Goal: Task Accomplishment & Management: Complete application form

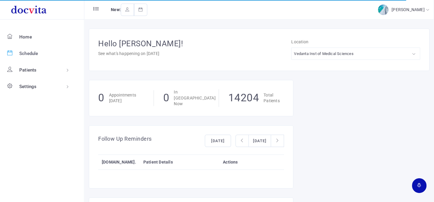
click at [41, 52] on link "Schedule" at bounding box center [42, 53] width 84 height 17
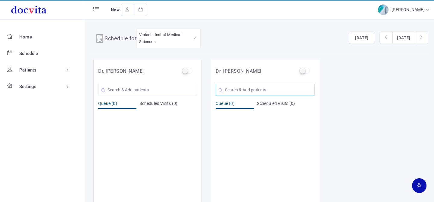
click at [236, 93] on input "text" at bounding box center [265, 90] width 99 height 12
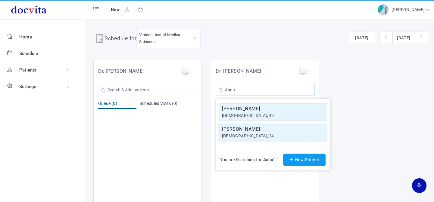
type input "Annu"
click at [243, 133] on div "[DEMOGRAPHIC_DATA], 24" at bounding box center [273, 136] width 102 height 6
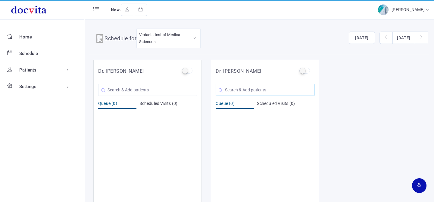
click at [236, 93] on input "text" at bounding box center [265, 90] width 99 height 12
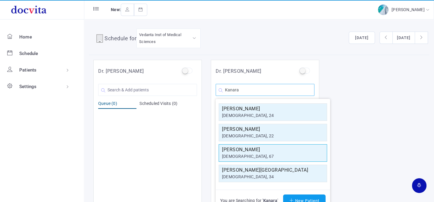
type input "Kanara"
click at [256, 151] on h5 "[PERSON_NAME]" at bounding box center [273, 149] width 102 height 7
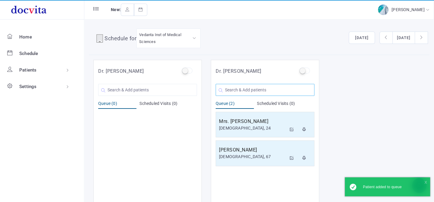
click at [247, 92] on input "text" at bounding box center [265, 90] width 99 height 12
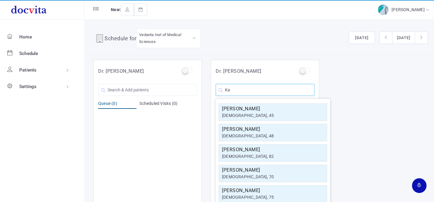
type input "K"
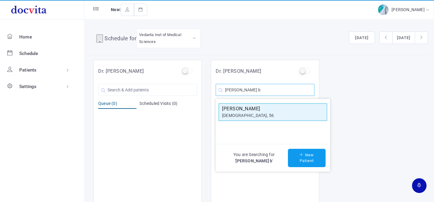
type input "[PERSON_NAME] b"
click at [260, 108] on h5 "[PERSON_NAME]" at bounding box center [273, 108] width 102 height 7
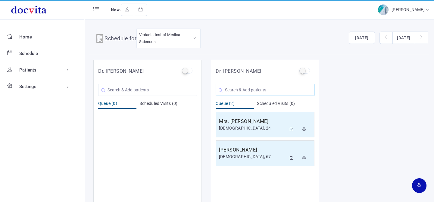
click at [263, 90] on input "text" at bounding box center [265, 90] width 99 height 12
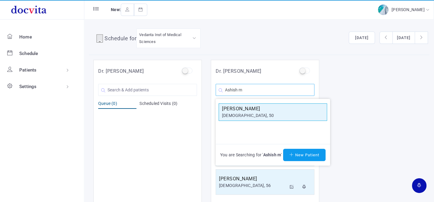
type input "Ashish m"
click at [262, 109] on h5 "[PERSON_NAME]" at bounding box center [273, 108] width 102 height 7
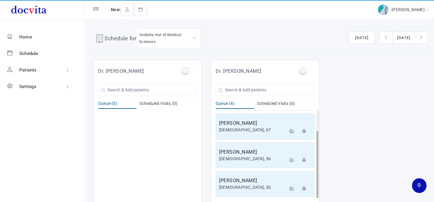
scroll to position [5, 0]
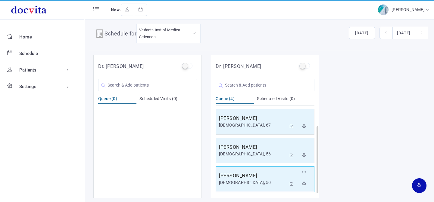
click at [259, 177] on h5 "[PERSON_NAME]" at bounding box center [252, 176] width 67 height 7
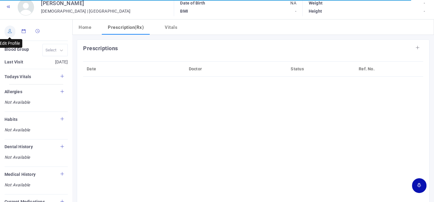
click at [11, 30] on icon at bounding box center [10, 31] width 4 height 4
type input "[PERSON_NAME]"
type input "50"
type input "[GEOGRAPHIC_DATA]"
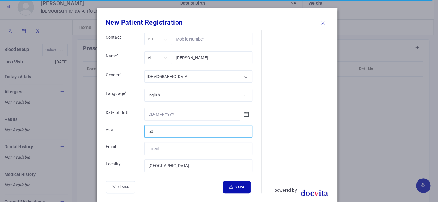
click at [180, 126] on input "50" at bounding box center [199, 131] width 108 height 13
type input "5"
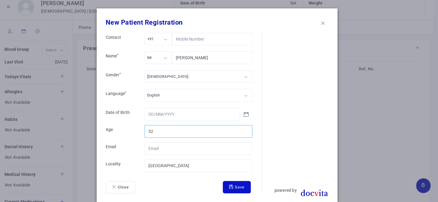
type input "52"
click at [244, 188] on button "Save" at bounding box center [237, 187] width 28 height 13
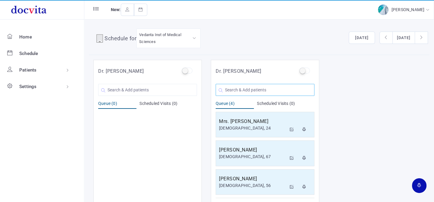
click at [254, 90] on input "text" at bounding box center [265, 90] width 99 height 12
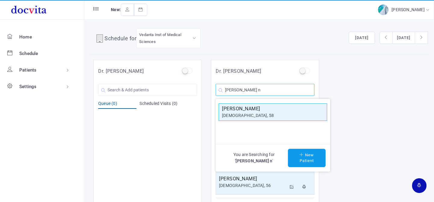
type input "[PERSON_NAME] n"
click at [253, 110] on h5 "[PERSON_NAME]" at bounding box center [273, 108] width 102 height 7
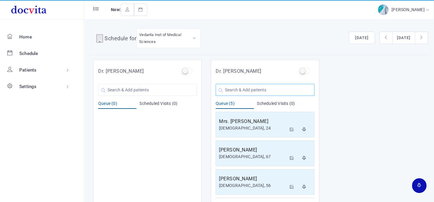
click at [247, 90] on input "text" at bounding box center [265, 90] width 99 height 12
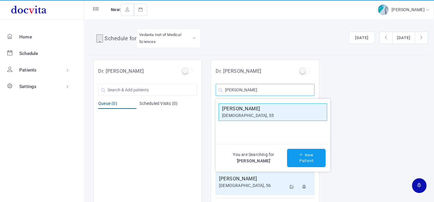
type input "[PERSON_NAME]"
click at [245, 108] on h5 "[PERSON_NAME]" at bounding box center [273, 108] width 102 height 7
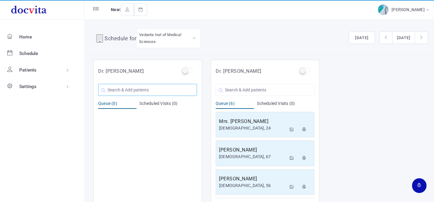
click at [123, 87] on input "text" at bounding box center [147, 90] width 99 height 12
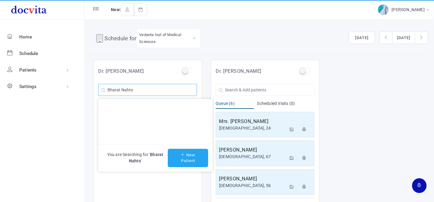
type input "Bharat Nahto"
click at [181, 154] on icon at bounding box center [184, 155] width 6 height 4
type input "Bharat Nahto"
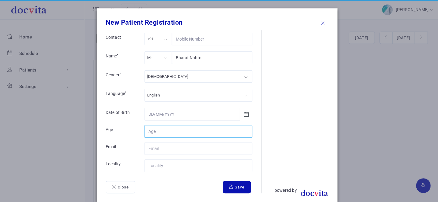
click at [167, 128] on input "Contact" at bounding box center [199, 131] width 108 height 13
type input "40"
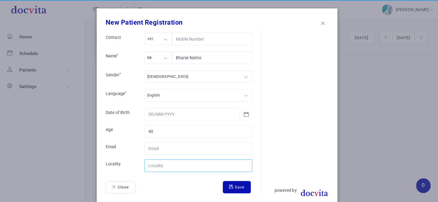
click at [173, 163] on input "Contact" at bounding box center [199, 166] width 108 height 13
type input "Kalol"
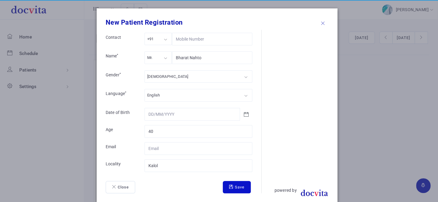
click at [229, 189] on button "Save" at bounding box center [237, 187] width 28 height 13
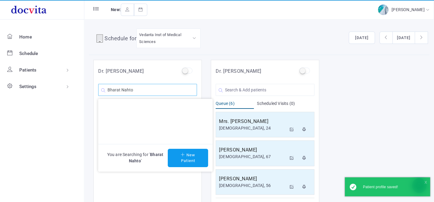
click at [139, 90] on input "Bharat Nahto" at bounding box center [147, 90] width 99 height 12
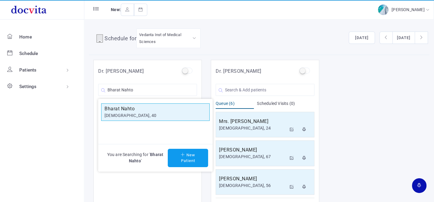
click at [131, 110] on h5 "Bharat Nahto" at bounding box center [155, 108] width 102 height 7
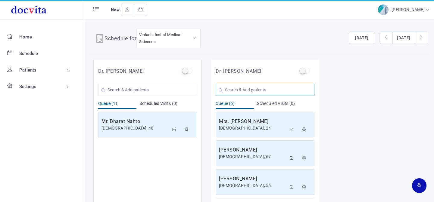
click at [249, 89] on input "text" at bounding box center [265, 90] width 99 height 12
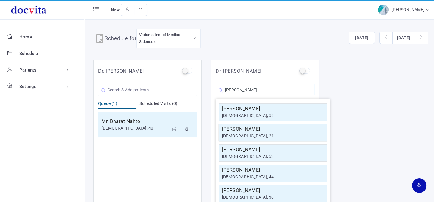
scroll to position [26, 0]
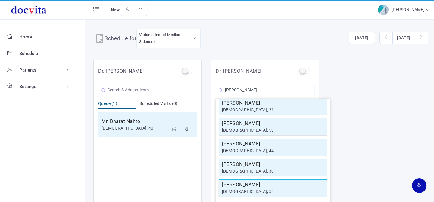
type input "[PERSON_NAME]"
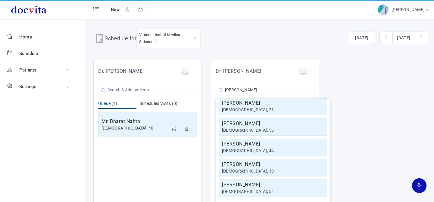
drag, startPoint x: 262, startPoint y: 185, endPoint x: 265, endPoint y: 185, distance: 3.3
click at [262, 185] on h5 "[PERSON_NAME]" at bounding box center [273, 185] width 102 height 7
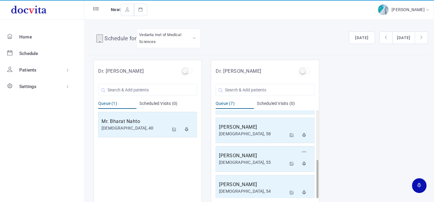
scroll to position [5, 0]
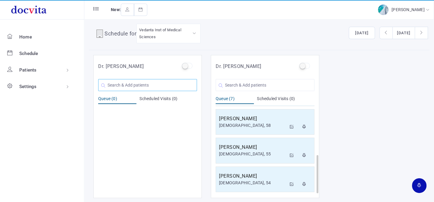
click at [135, 87] on input "text" at bounding box center [147, 85] width 99 height 12
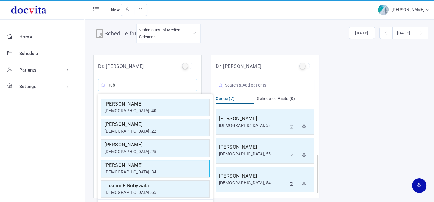
type input "Rub"
click at [133, 164] on h5 "[PERSON_NAME]" at bounding box center [155, 165] width 102 height 7
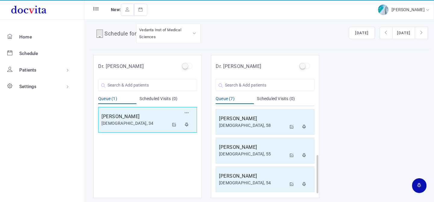
click at [134, 120] on div "[DEMOGRAPHIC_DATA], 34" at bounding box center [134, 123] width 67 height 6
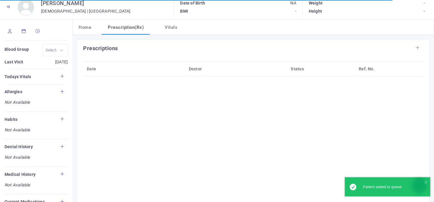
click at [9, 32] on icon at bounding box center [10, 31] width 4 height 4
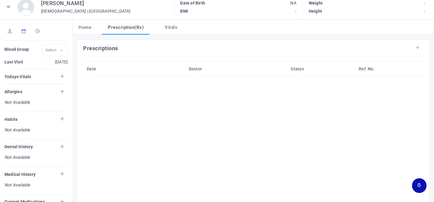
type input "[PERSON_NAME]"
type input "34"
type input "[GEOGRAPHIC_DATA]"
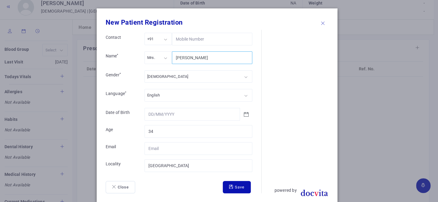
click at [182, 58] on input "[PERSON_NAME]" at bounding box center [212, 57] width 80 height 13
type input "Rubee R Rajput"
click at [230, 184] on button "Save" at bounding box center [237, 187] width 28 height 13
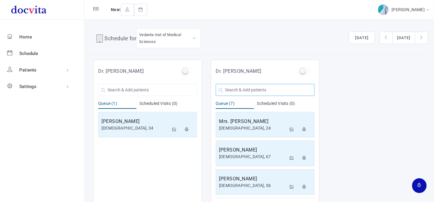
click at [249, 88] on input "text" at bounding box center [265, 90] width 99 height 12
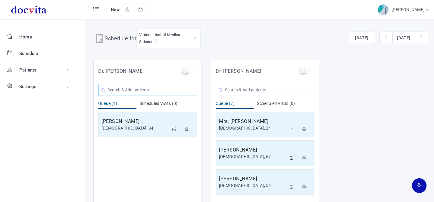
click at [136, 90] on input "text" at bounding box center [147, 90] width 99 height 12
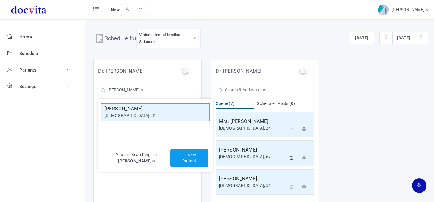
type input "[PERSON_NAME] a"
click at [132, 109] on h5 "[PERSON_NAME]" at bounding box center [155, 108] width 102 height 7
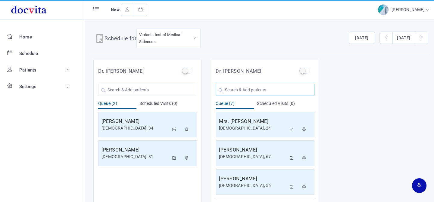
click at [257, 88] on input "text" at bounding box center [265, 90] width 99 height 12
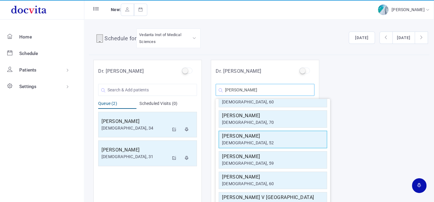
scroll to position [82, 0]
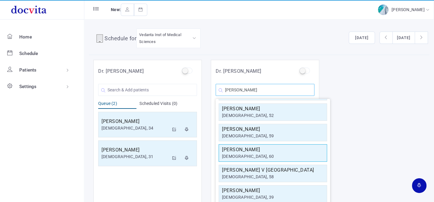
type input "[PERSON_NAME]"
click at [262, 148] on h5 "[PERSON_NAME]" at bounding box center [273, 149] width 102 height 7
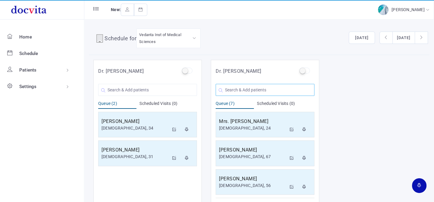
click at [256, 89] on input "text" at bounding box center [265, 90] width 99 height 12
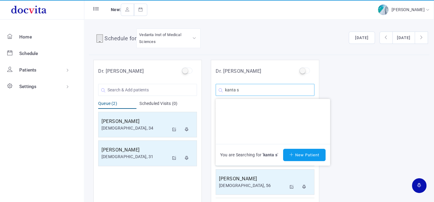
scroll to position [0, 0]
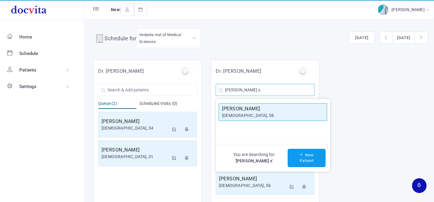
type input "[PERSON_NAME] s"
click at [255, 106] on h5 "[PERSON_NAME]" at bounding box center [273, 108] width 102 height 7
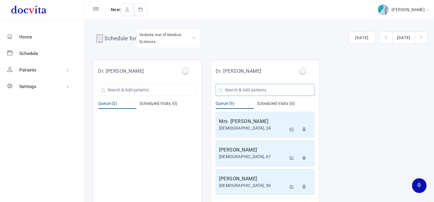
click at [268, 92] on input "text" at bounding box center [265, 90] width 99 height 12
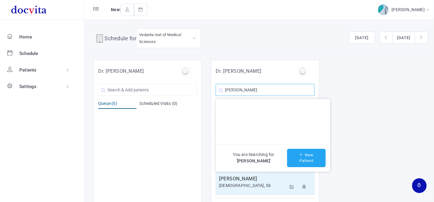
type input "[PERSON_NAME]"
click at [308, 153] on button "New Patient" at bounding box center [306, 158] width 39 height 18
type input "[PERSON_NAME]"
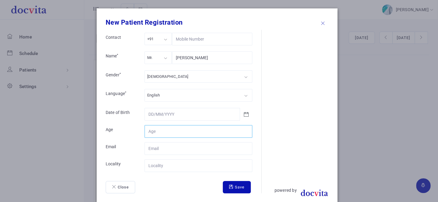
click at [162, 129] on input "Contact" at bounding box center [199, 131] width 108 height 13
type input "72"
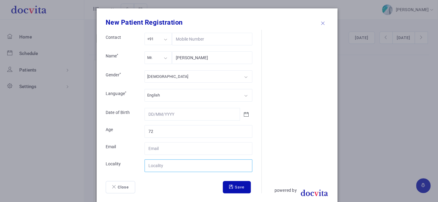
click at [169, 165] on input "Contact" at bounding box center [199, 166] width 108 height 13
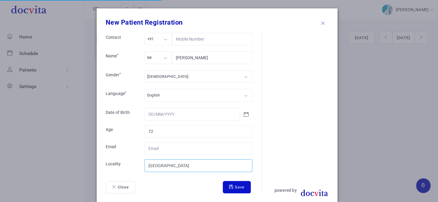
type input "[GEOGRAPHIC_DATA]"
click at [235, 188] on button "Save" at bounding box center [237, 187] width 28 height 13
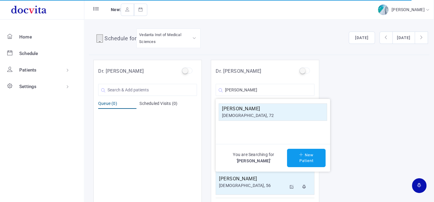
drag, startPoint x: 265, startPoint y: 112, endPoint x: 263, endPoint y: 114, distance: 3.2
click at [265, 113] on div "[DEMOGRAPHIC_DATA], 72" at bounding box center [273, 116] width 102 height 6
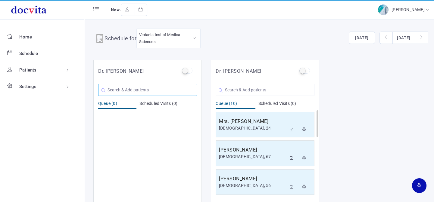
click at [154, 87] on input "text" at bounding box center [147, 90] width 99 height 12
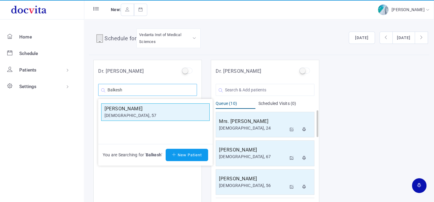
type input "Balkesh"
click at [138, 111] on h5 "[PERSON_NAME]" at bounding box center [155, 108] width 102 height 7
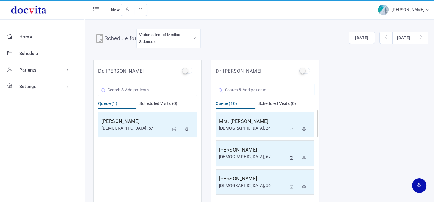
click at [251, 87] on input "text" at bounding box center [265, 90] width 99 height 12
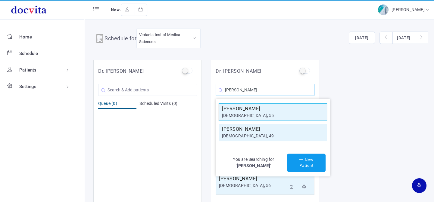
type input "[PERSON_NAME]"
click at [268, 110] on h5 "[PERSON_NAME]" at bounding box center [273, 108] width 102 height 7
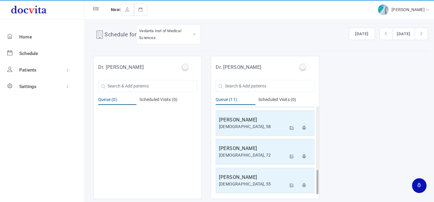
scroll to position [5, 0]
click at [256, 178] on h5 "[PERSON_NAME]" at bounding box center [252, 176] width 67 height 7
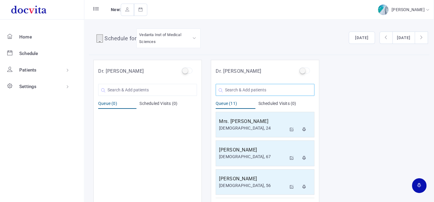
click at [248, 86] on input "text" at bounding box center [265, 90] width 99 height 12
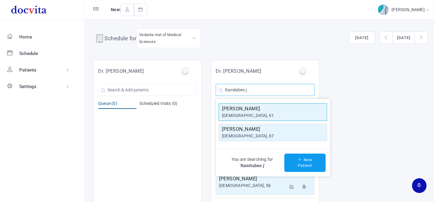
type input "Ramilaben j"
click at [259, 112] on h5 "[PERSON_NAME]" at bounding box center [273, 108] width 102 height 7
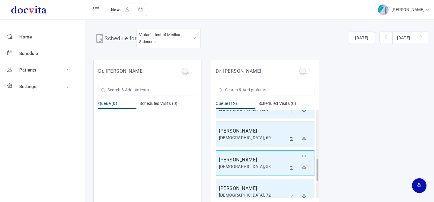
scroll to position [256, 0]
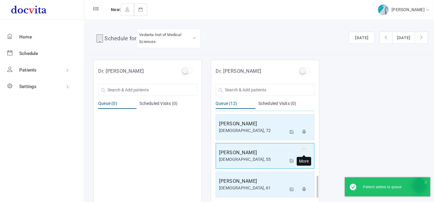
click at [302, 147] on icon "button" at bounding box center [304, 149] width 4 height 4
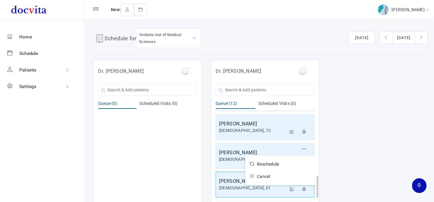
click at [253, 174] on icon at bounding box center [253, 176] width 7 height 4
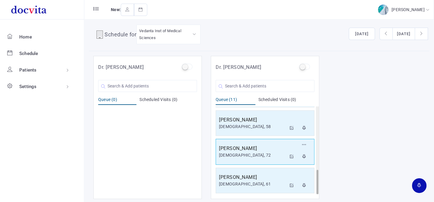
scroll to position [5, 0]
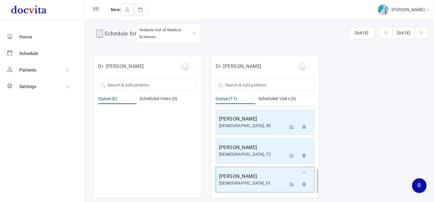
click at [258, 177] on h5 "[PERSON_NAME]" at bounding box center [252, 176] width 67 height 7
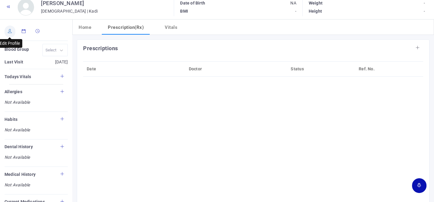
click at [11, 33] on icon at bounding box center [10, 31] width 4 height 4
type input "[PERSON_NAME]"
type input "61"
type input "Kadi"
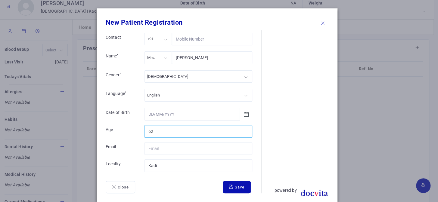
click at [244, 129] on input "62" at bounding box center [199, 131] width 108 height 13
click at [244, 129] on input "63" at bounding box center [199, 131] width 108 height 13
type input "64"
click at [244, 129] on input "64" at bounding box center [199, 131] width 108 height 13
click at [236, 184] on button "Save" at bounding box center [237, 187] width 28 height 13
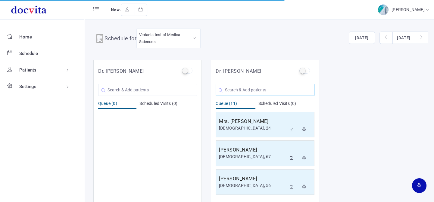
click at [239, 86] on input "text" at bounding box center [265, 90] width 99 height 12
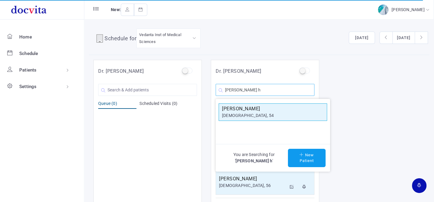
type input "[PERSON_NAME] h"
click at [247, 116] on div "[DEMOGRAPHIC_DATA], 54" at bounding box center [273, 116] width 102 height 6
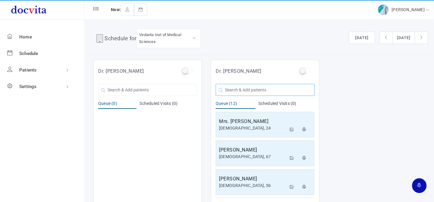
click at [260, 91] on input "text" at bounding box center [265, 90] width 99 height 12
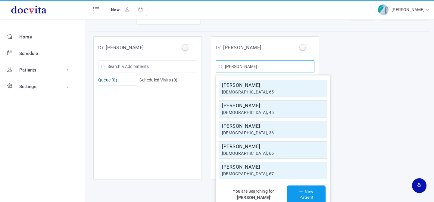
scroll to position [5, 0]
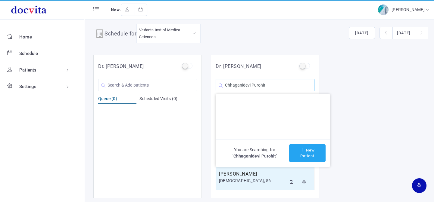
type input "Chhaganidevi Purohit"
click at [306, 151] on button "New Patient" at bounding box center [307, 153] width 36 height 18
type input "Chhaganidevi Purohit"
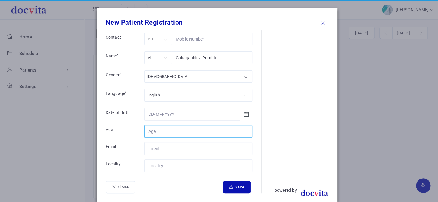
click at [173, 132] on input "Contact" at bounding box center [199, 131] width 108 height 13
type input "48"
click at [163, 60] on div "Mr." at bounding box center [158, 57] width 27 height 12
click at [177, 76] on div "[DEMOGRAPHIC_DATA]" at bounding box center [199, 76] width 108 height 12
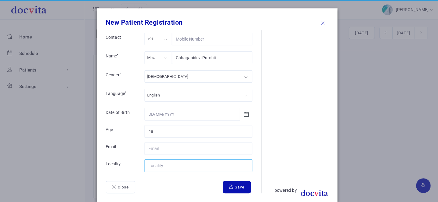
click at [173, 163] on input "Contact" at bounding box center [199, 166] width 108 height 13
type input "[GEOGRAPHIC_DATA]"
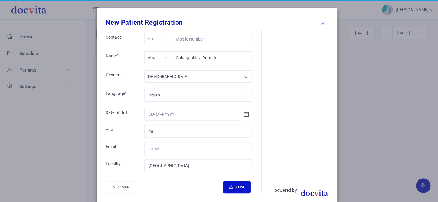
click at [235, 186] on button "Save" at bounding box center [237, 187] width 28 height 13
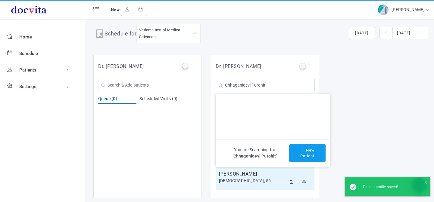
click at [286, 88] on input "Chhaganidevi Purohit" at bounding box center [265, 85] width 99 height 12
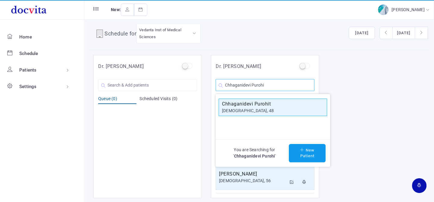
type input "Chhaganidevi Purohi"
click at [283, 104] on h5 "Chhaganidevi Purohit" at bounding box center [273, 104] width 102 height 7
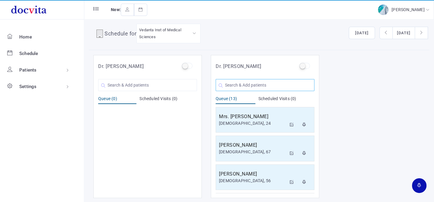
click at [233, 83] on input "text" at bounding box center [265, 85] width 99 height 12
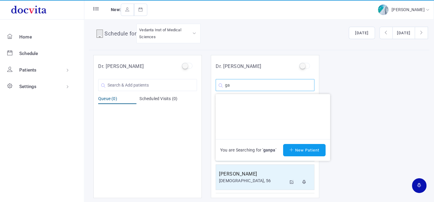
type input "g"
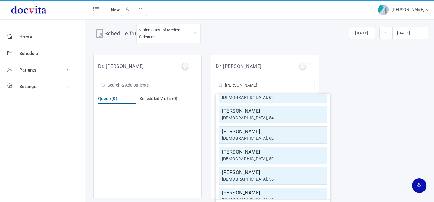
scroll to position [54, 0]
type input "[PERSON_NAME]"
click at [258, 194] on h5 "[PERSON_NAME]" at bounding box center [273, 192] width 102 height 7
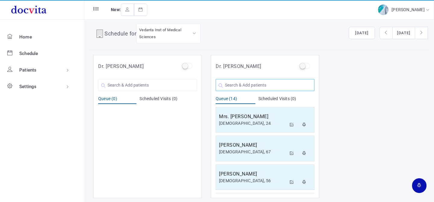
click at [235, 87] on input "text" at bounding box center [265, 85] width 99 height 12
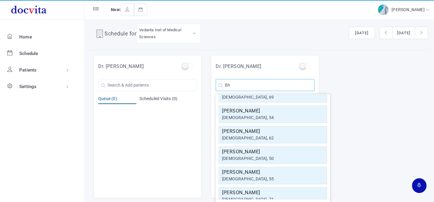
type input "B"
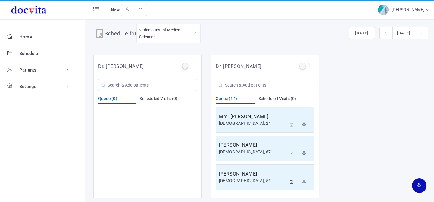
click at [183, 87] on input "text" at bounding box center [147, 85] width 99 height 12
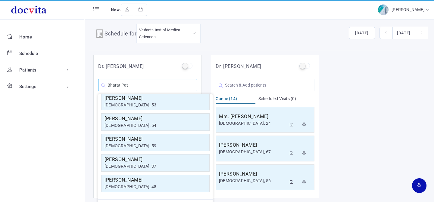
scroll to position [0, 0]
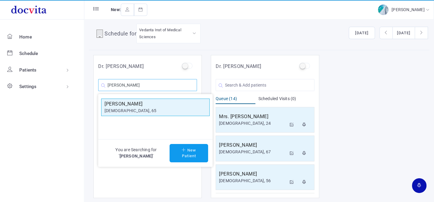
type input "[PERSON_NAME]"
click at [146, 108] on div "[DEMOGRAPHIC_DATA], 65" at bounding box center [155, 111] width 102 height 6
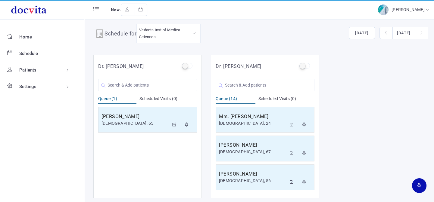
click at [249, 76] on div "[PERSON_NAME] [DEMOGRAPHIC_DATA], 60 Bhagatbhai [PERSON_NAME] [DEMOGRAPHIC_DATA…" at bounding box center [265, 83] width 99 height 15
click at [247, 83] on input "text" at bounding box center [265, 85] width 99 height 12
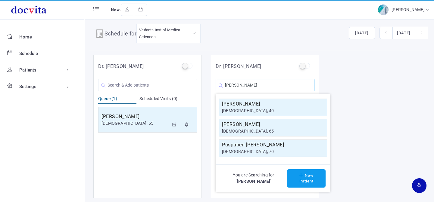
type input "[PERSON_NAME]"
click at [280, 126] on h5 "[PERSON_NAME]" at bounding box center [273, 124] width 102 height 7
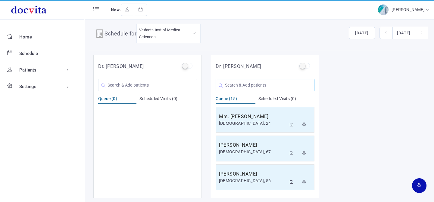
click at [247, 82] on input "text" at bounding box center [265, 85] width 99 height 12
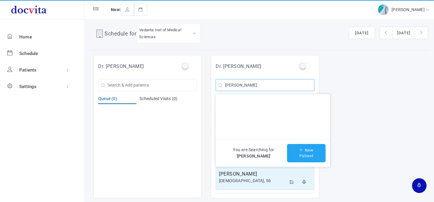
type input "[PERSON_NAME]"
click at [306, 145] on button "New Patient" at bounding box center [306, 153] width 39 height 18
type input "[PERSON_NAME]"
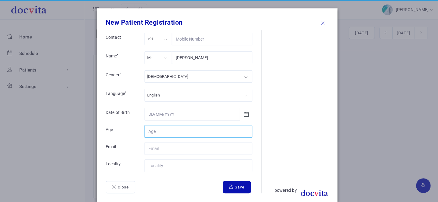
click at [187, 131] on input "Contact" at bounding box center [199, 131] width 108 height 13
type input "31"
click at [157, 57] on div "Mr." at bounding box center [158, 57] width 27 height 12
click at [163, 74] on div "[DEMOGRAPHIC_DATA]" at bounding box center [199, 76] width 108 height 12
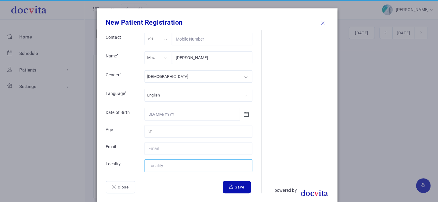
click at [169, 167] on input "Contact" at bounding box center [199, 166] width 108 height 13
type input "[GEOGRAPHIC_DATA]"
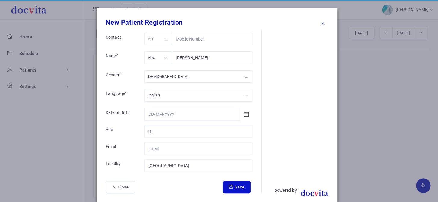
click at [235, 188] on button "Save" at bounding box center [237, 187] width 28 height 13
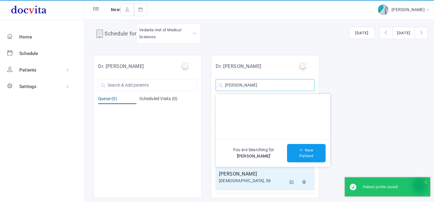
click at [271, 82] on input "[PERSON_NAME]" at bounding box center [265, 85] width 99 height 12
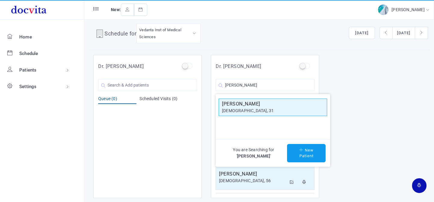
click at [258, 104] on h5 "[PERSON_NAME]" at bounding box center [273, 104] width 102 height 7
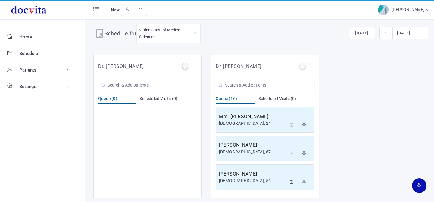
click at [264, 82] on input "text" at bounding box center [265, 85] width 99 height 12
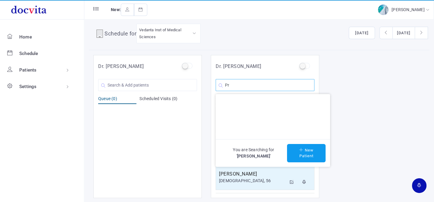
type input "P"
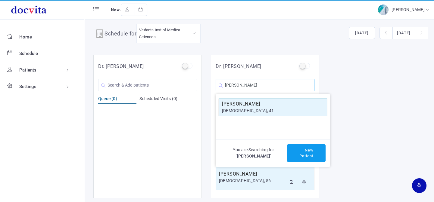
type input "[PERSON_NAME]"
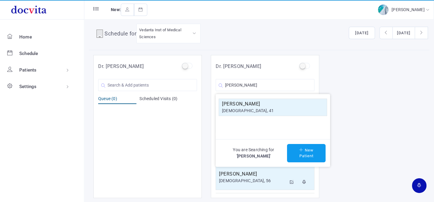
click at [272, 107] on h5 "[PERSON_NAME]" at bounding box center [273, 104] width 102 height 7
